Goal: Information Seeking & Learning: Understand process/instructions

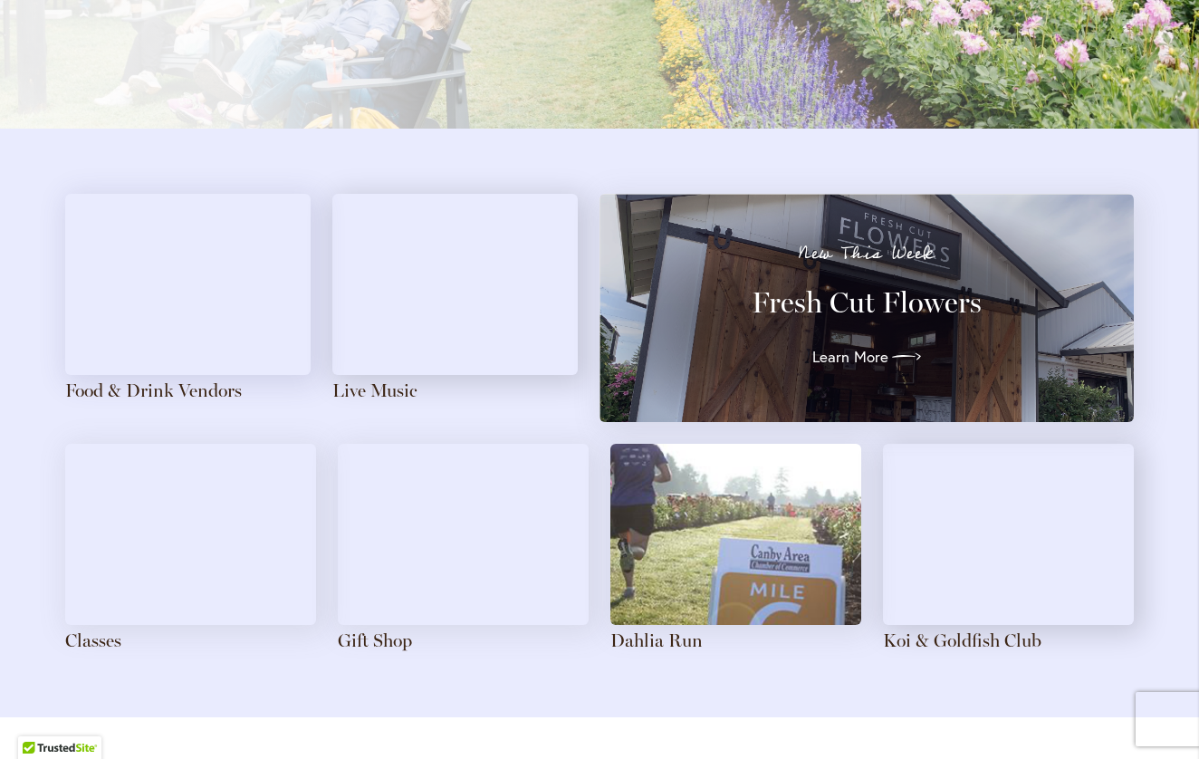
scroll to position [1887, 0]
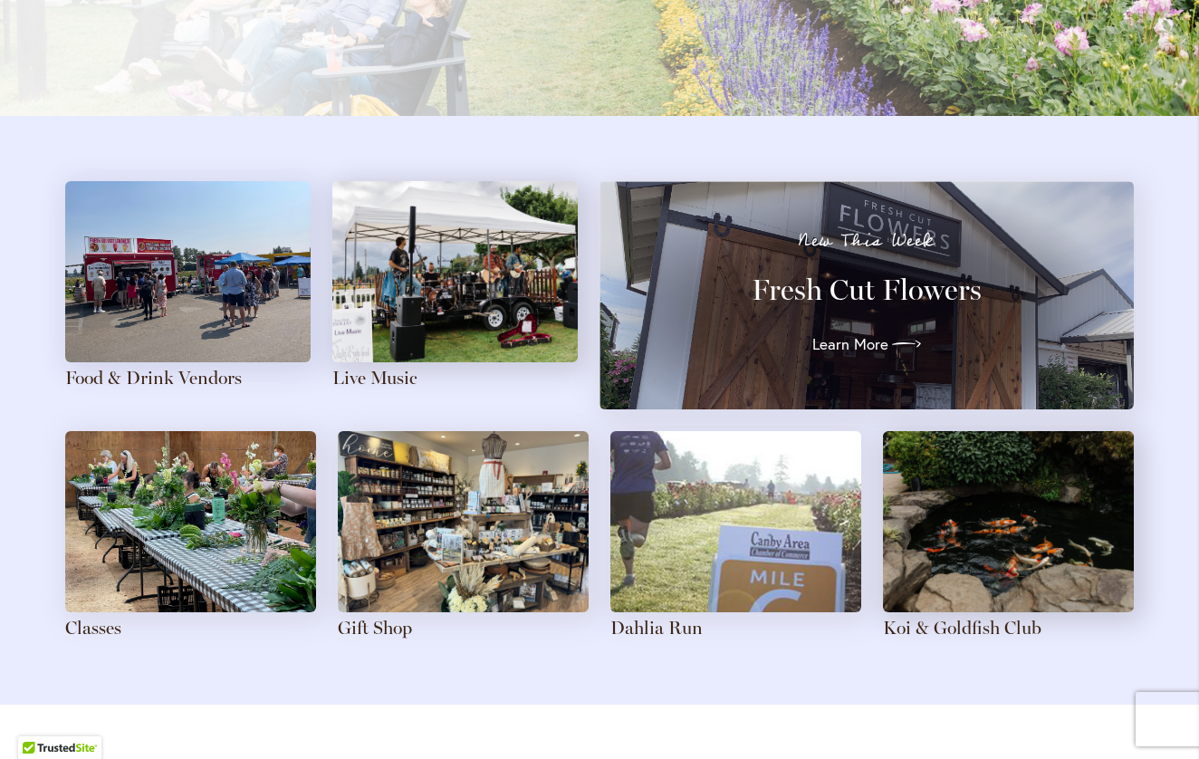
click at [444, 264] on img at bounding box center [454, 271] width 245 height 181
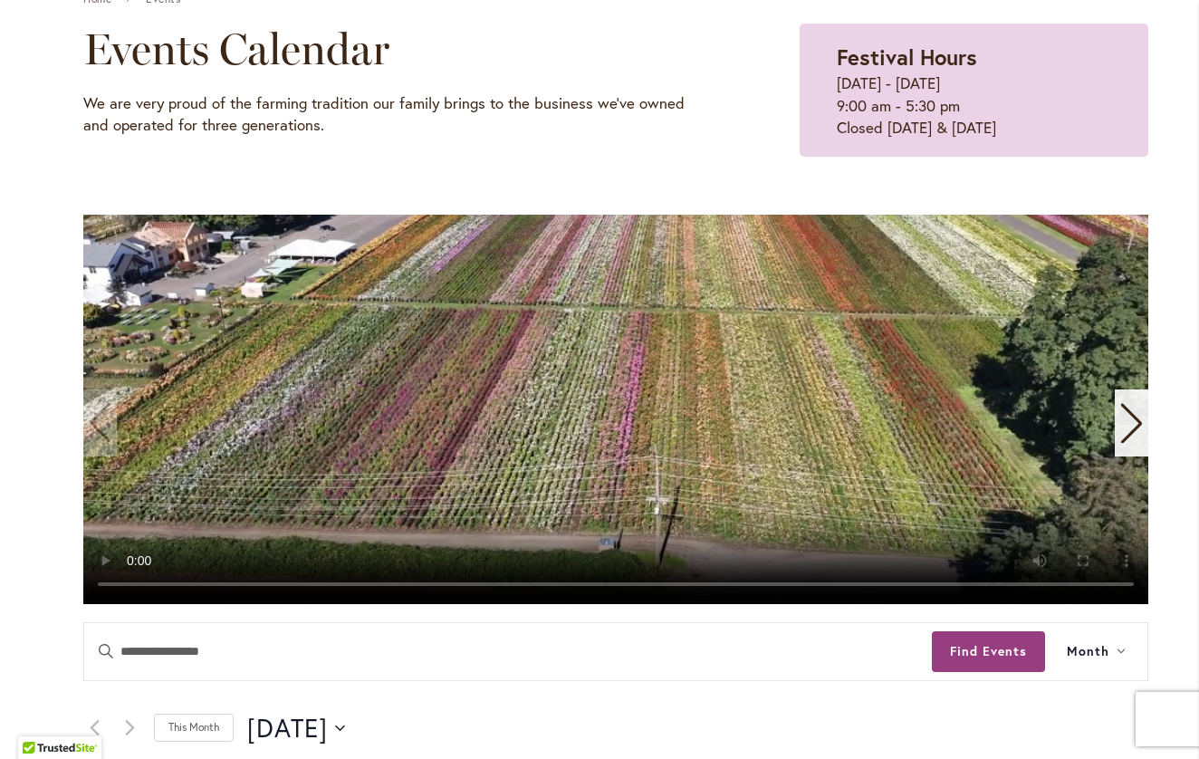
scroll to position [326, 0]
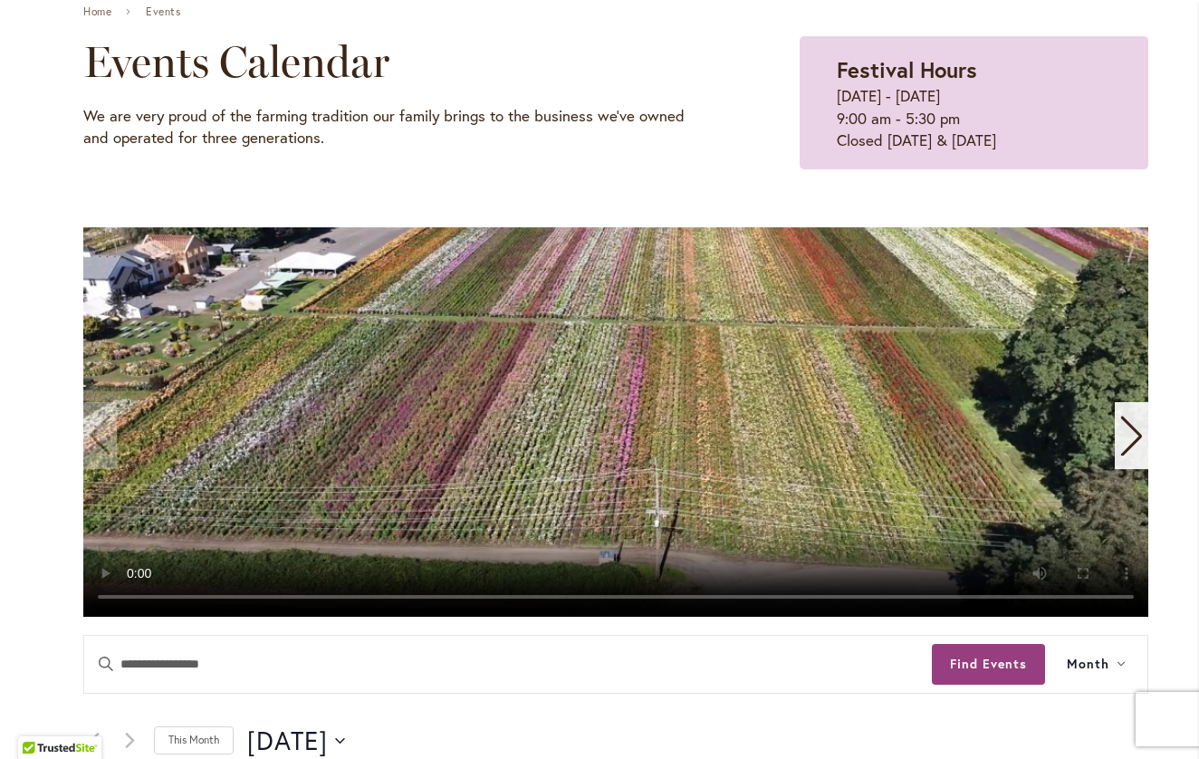
click at [1087, 595] on video "1 / 11" at bounding box center [615, 421] width 1065 height 389
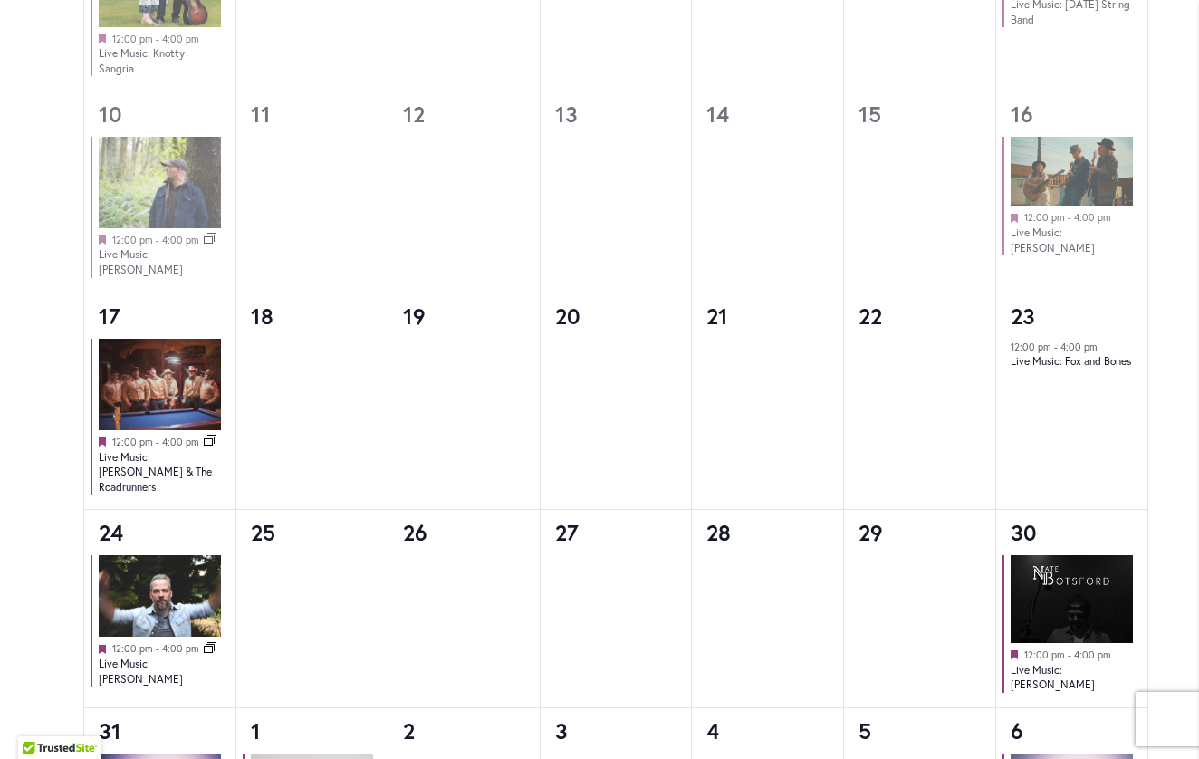
scroll to position [1508, 0]
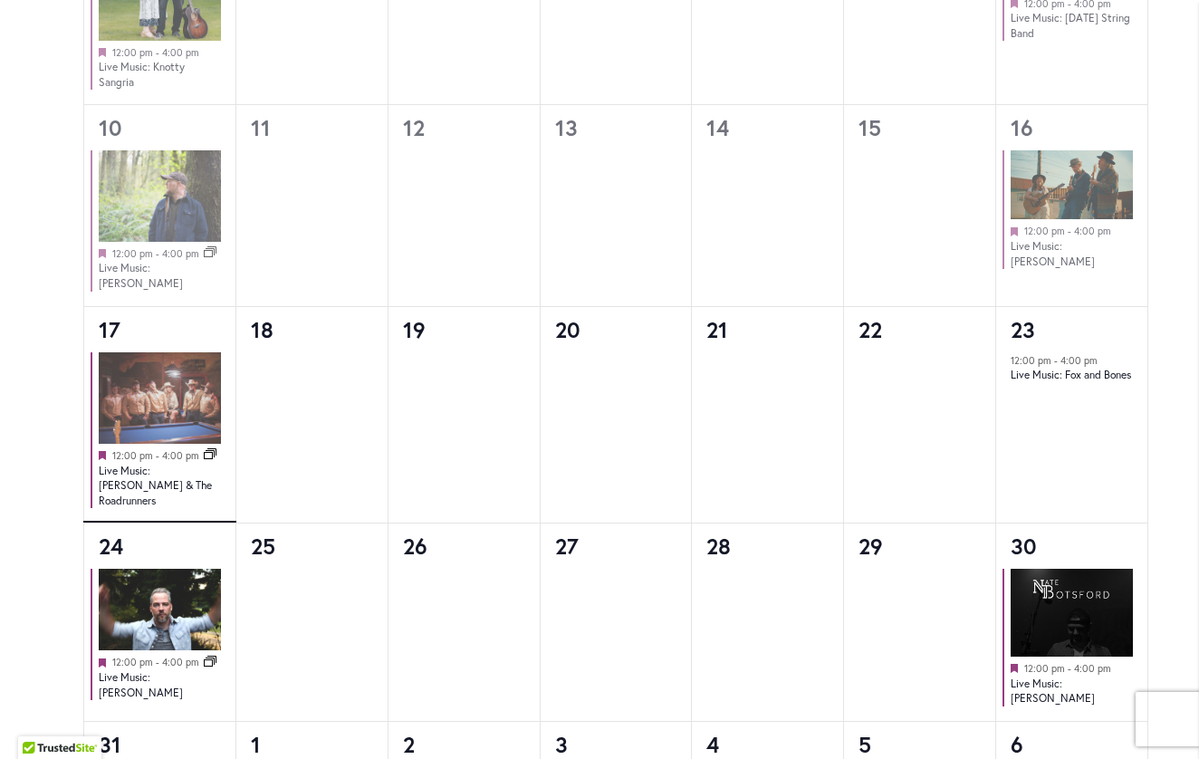
click at [152, 397] on img at bounding box center [160, 397] width 122 height 91
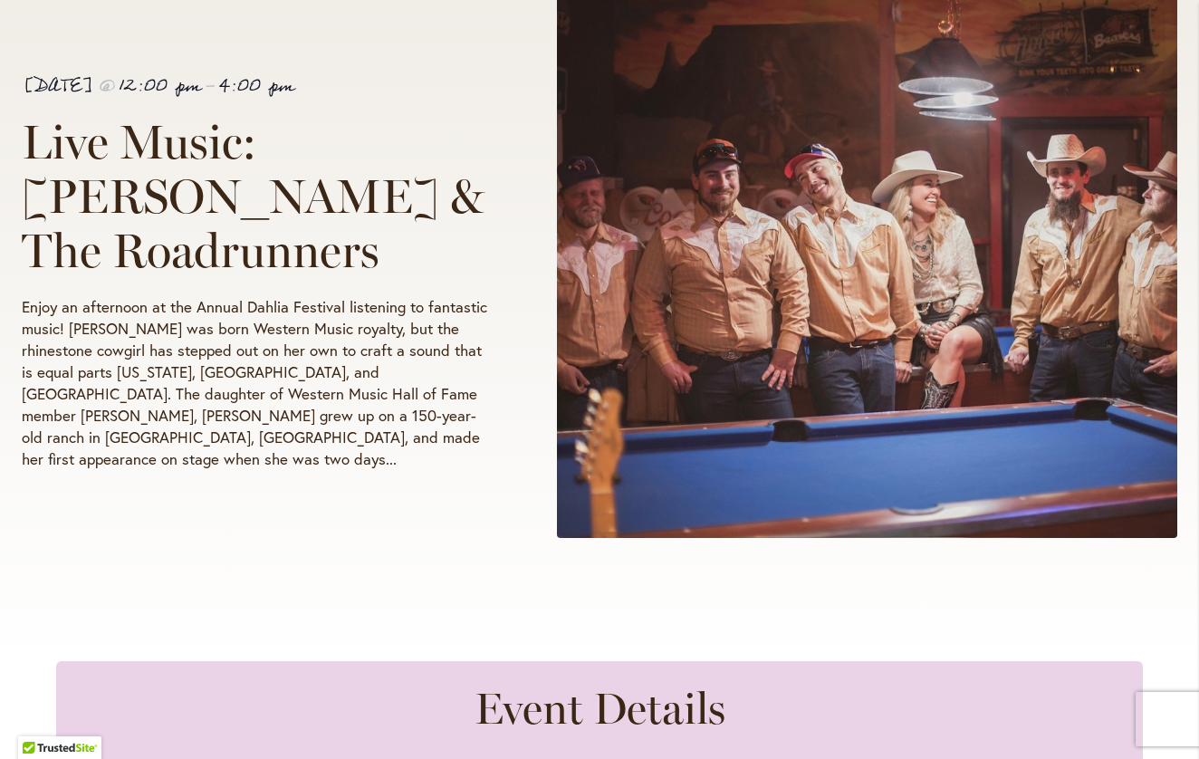
scroll to position [420, 0]
click at [172, 446] on p "Enjoy an afternoon at the Annual Dahlia Festival listening to fantastic music! …" at bounding box center [256, 382] width 468 height 174
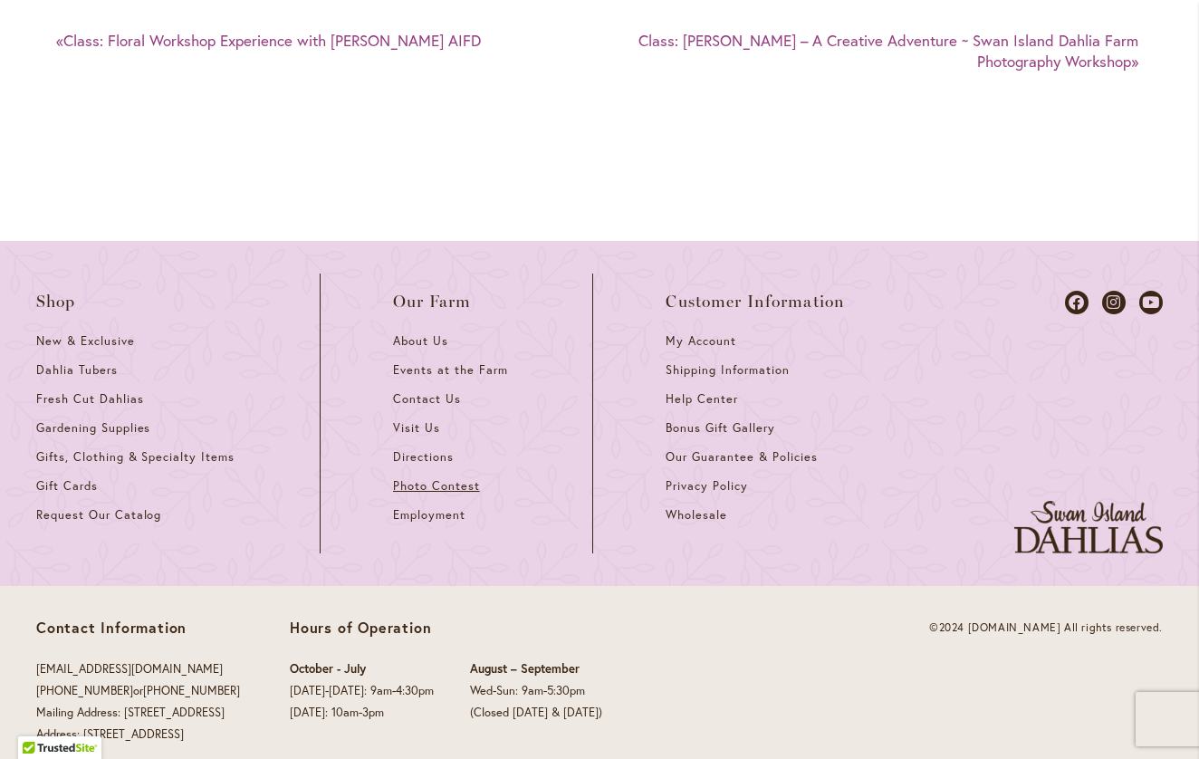
scroll to position [3848, 0]
click at [418, 450] on span "Directions" at bounding box center [423, 457] width 61 height 15
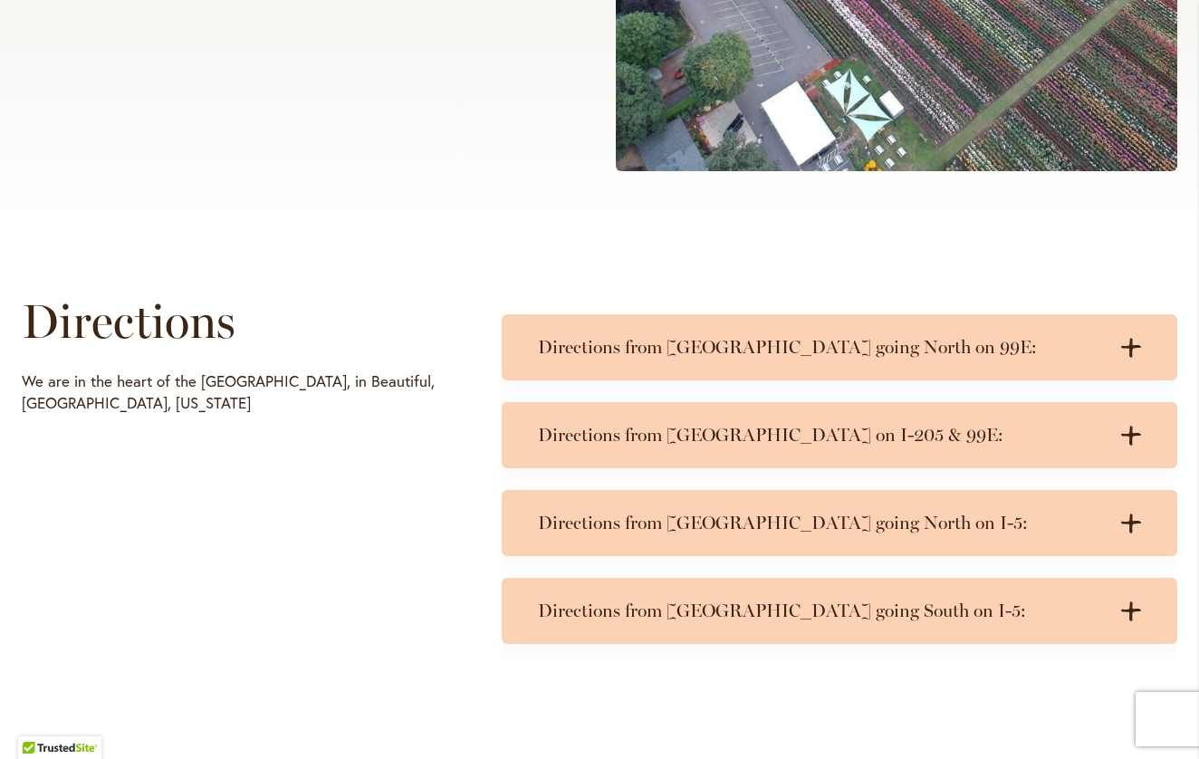
scroll to position [648, 0]
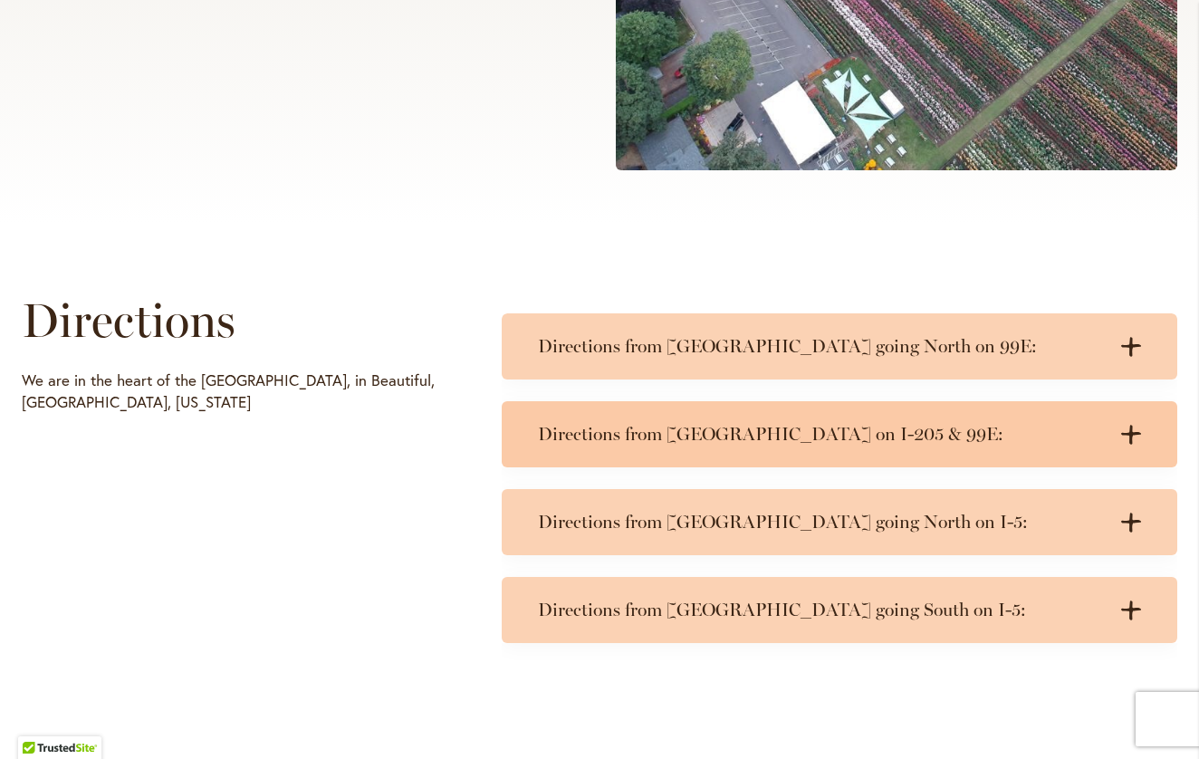
click at [715, 425] on h3 "Directions from Portland on I-205 & 99E:" at bounding box center [821, 434] width 567 height 23
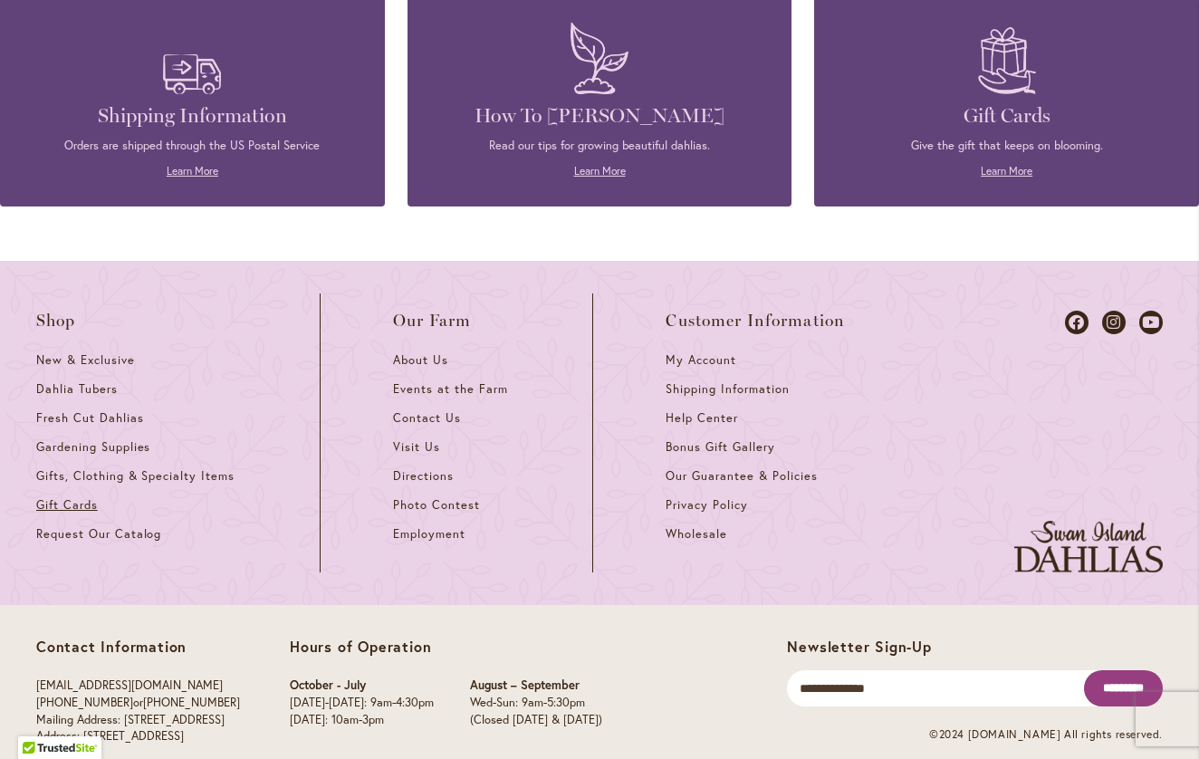
scroll to position [1738, 0]
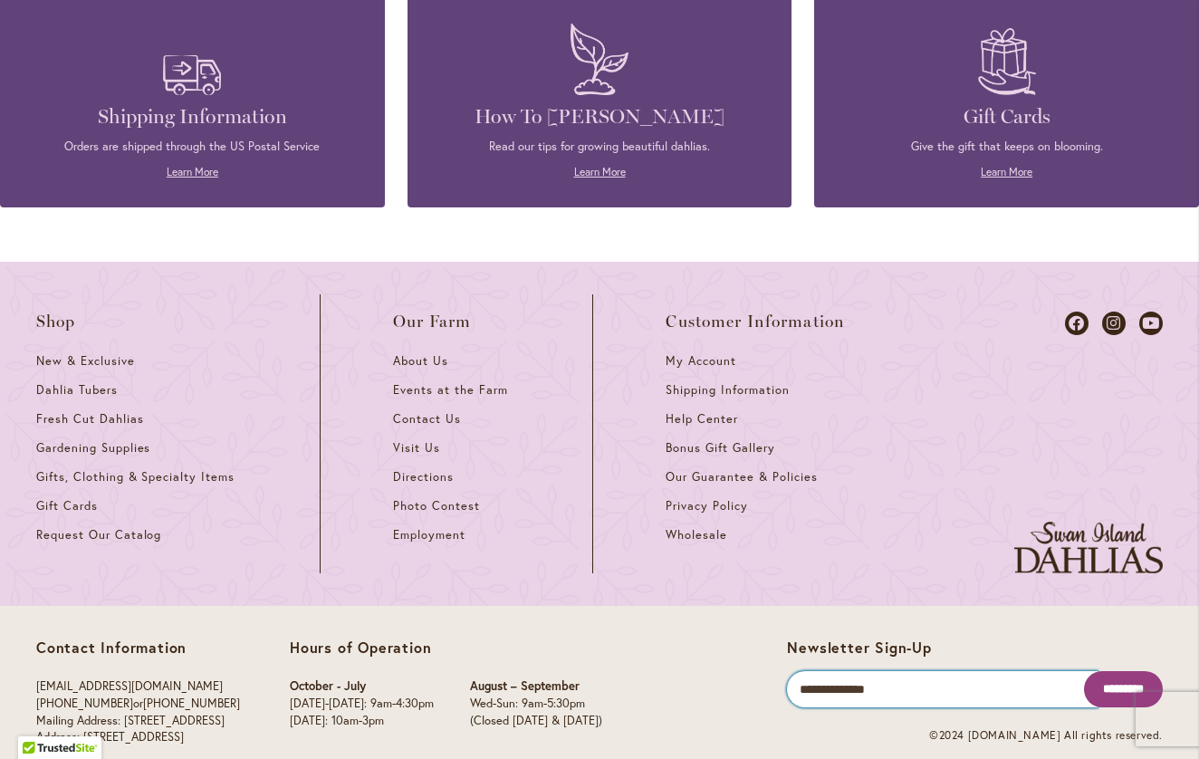
click at [911, 671] on input "Email" at bounding box center [942, 689] width 311 height 36
click at [911, 671] on input "********" at bounding box center [942, 689] width 311 height 36
click at [854, 671] on input "********" at bounding box center [942, 689] width 311 height 36
type input "**********"
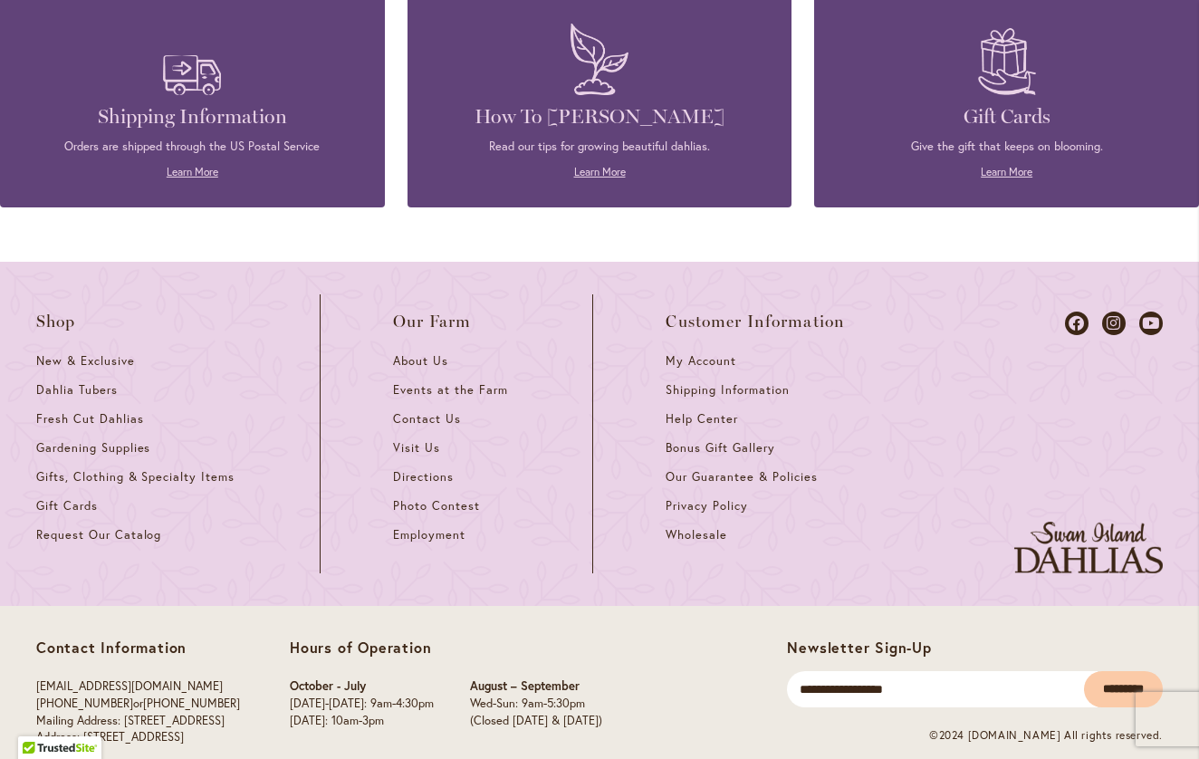
click at [1094, 671] on input "*********" at bounding box center [1123, 689] width 79 height 36
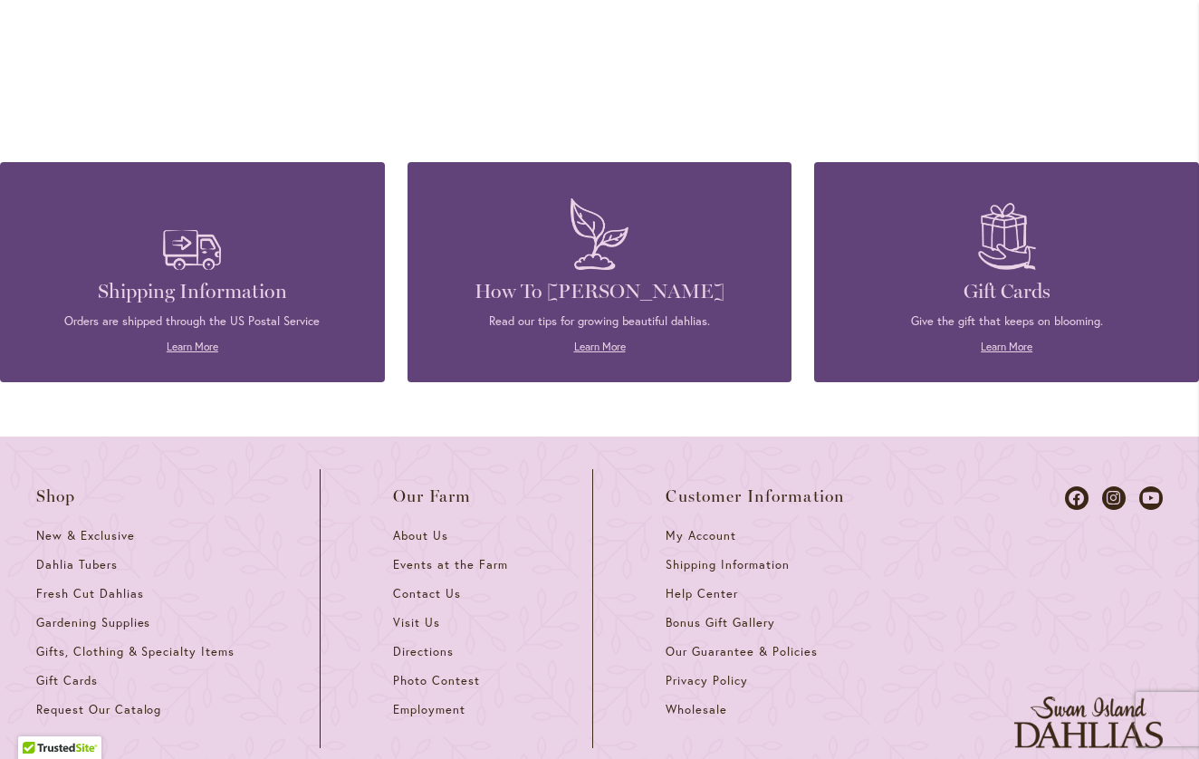
scroll to position [1569, 0]
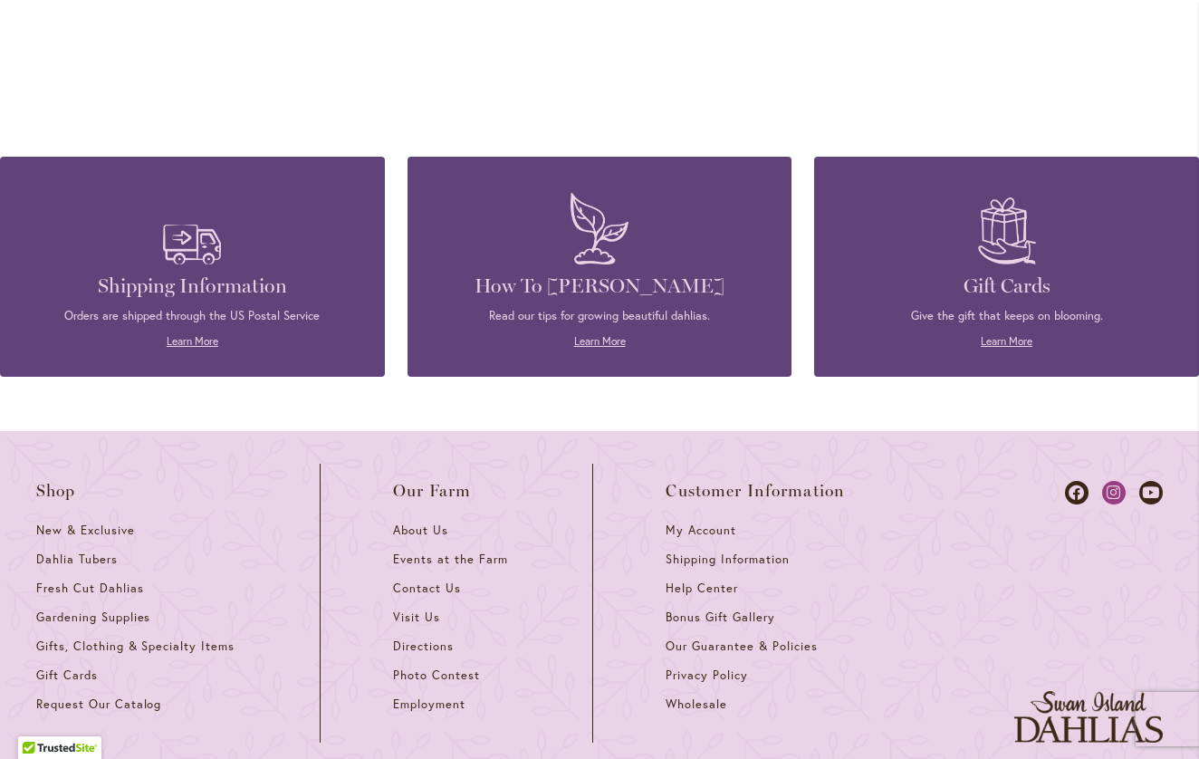
click at [1106, 481] on icon at bounding box center [1114, 493] width 24 height 24
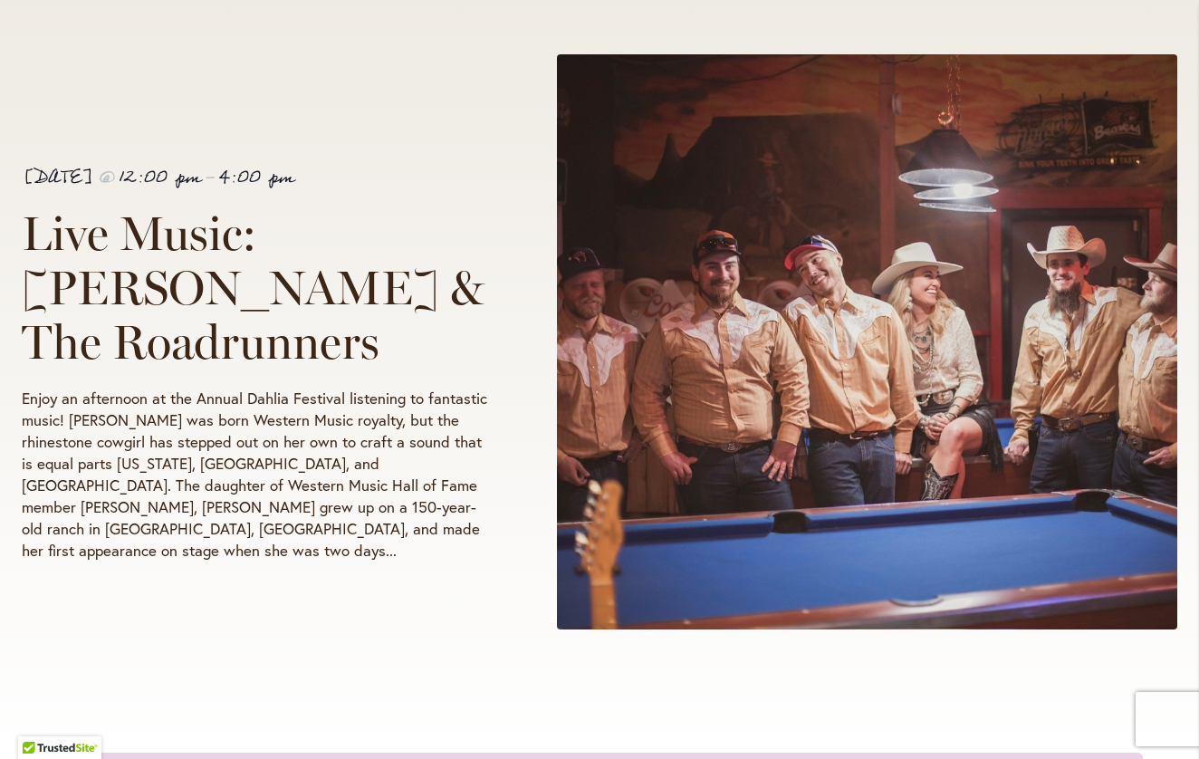
scroll to position [326, 0]
